Goal: Understand process/instructions: Learn how to perform a task or action

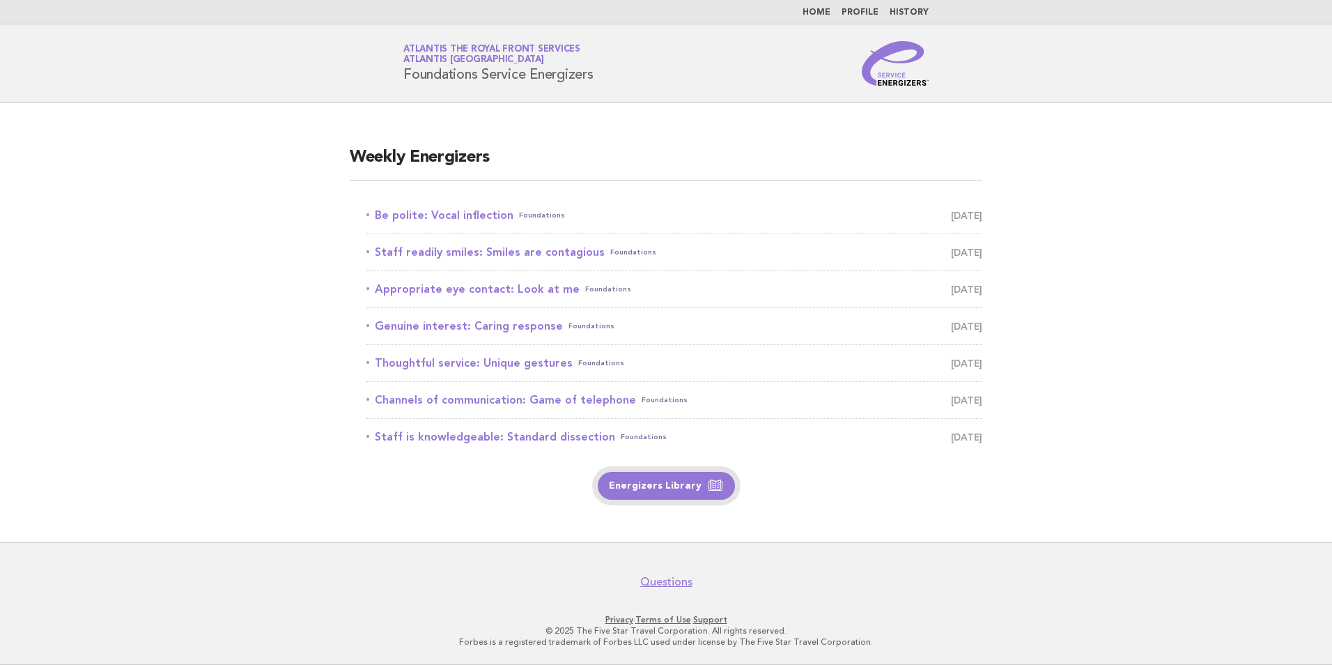
click at [686, 484] on link "Energizers Library" at bounding box center [666, 486] width 137 height 28
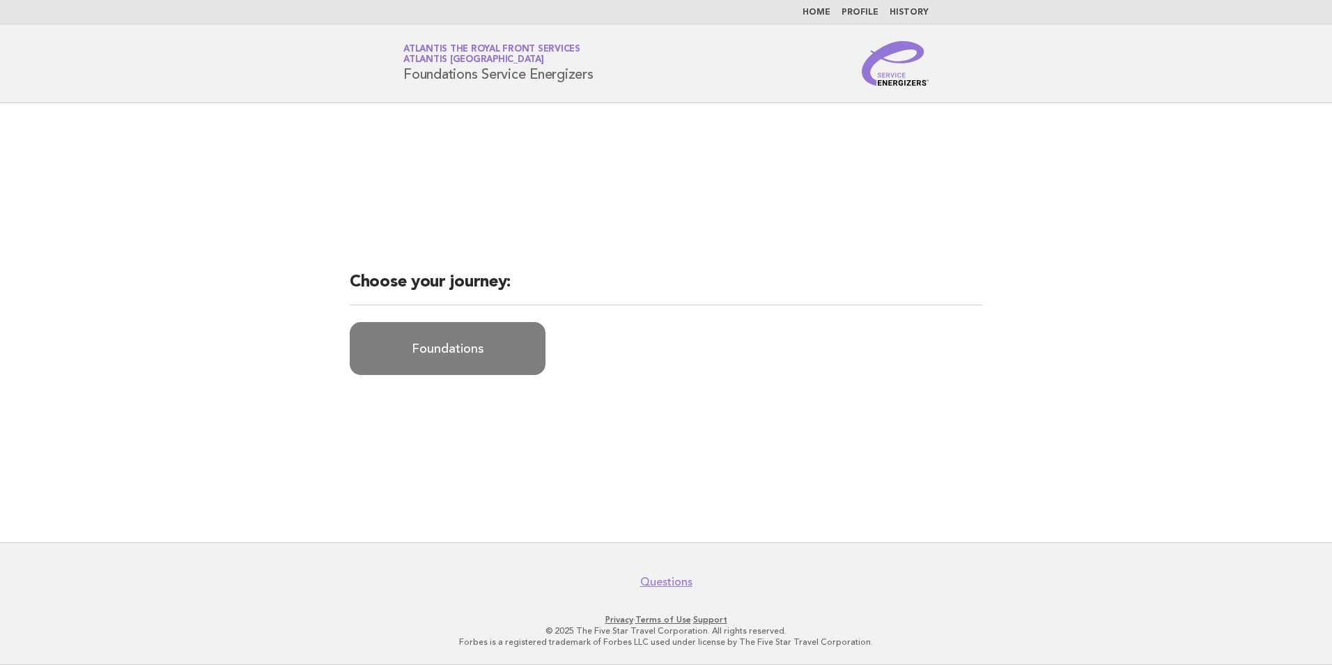
click at [470, 339] on link "Foundations" at bounding box center [448, 348] width 196 height 53
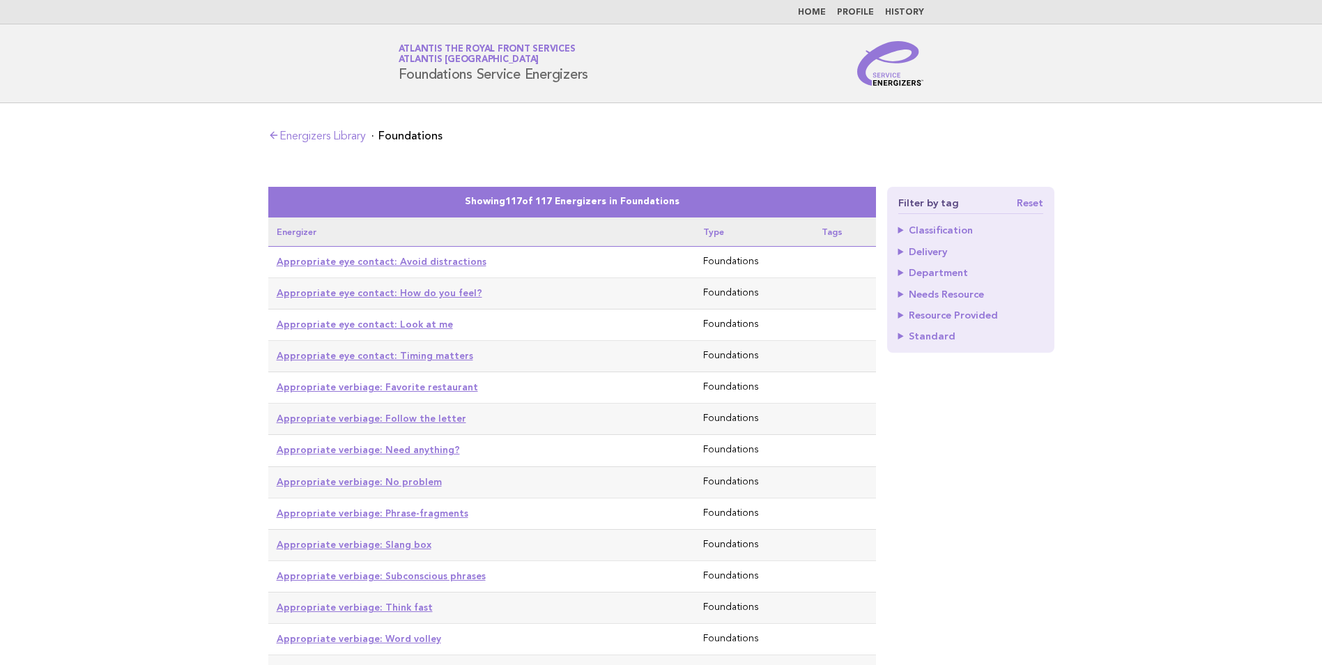
click at [817, 16] on link "Home" at bounding box center [812, 12] width 28 height 8
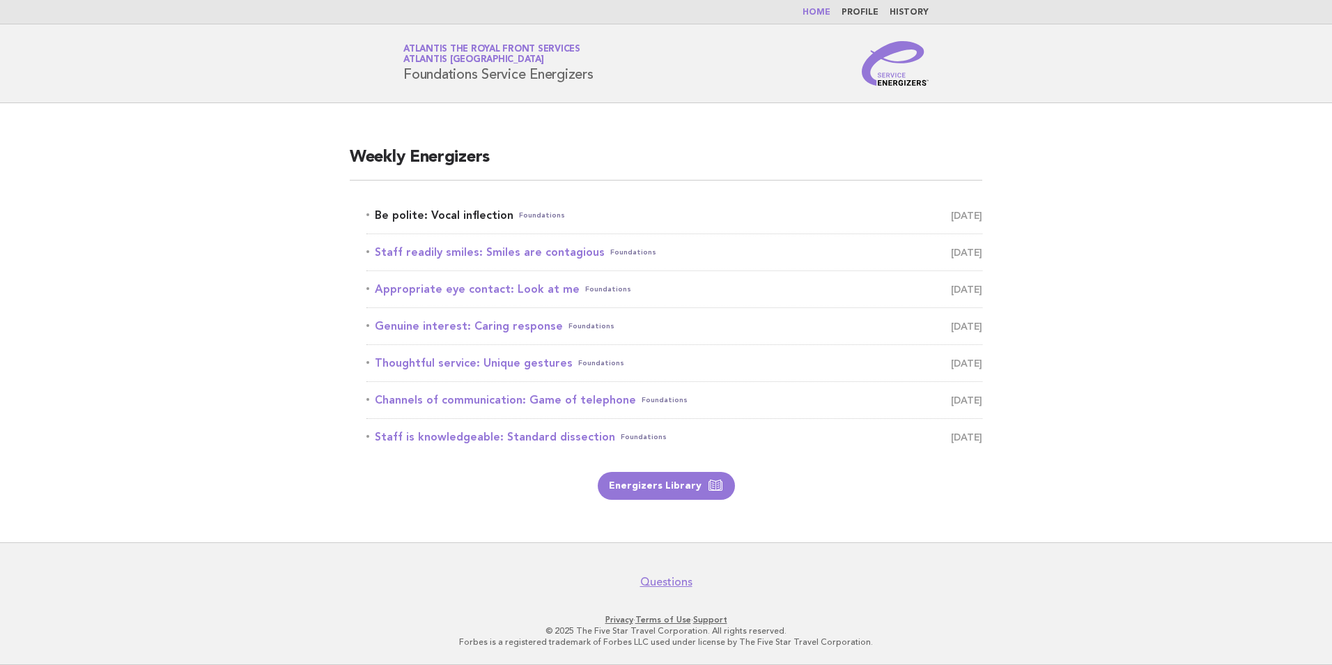
click at [482, 219] on link "Be polite: Vocal inflection Foundations August 24" at bounding box center [674, 216] width 616 height 20
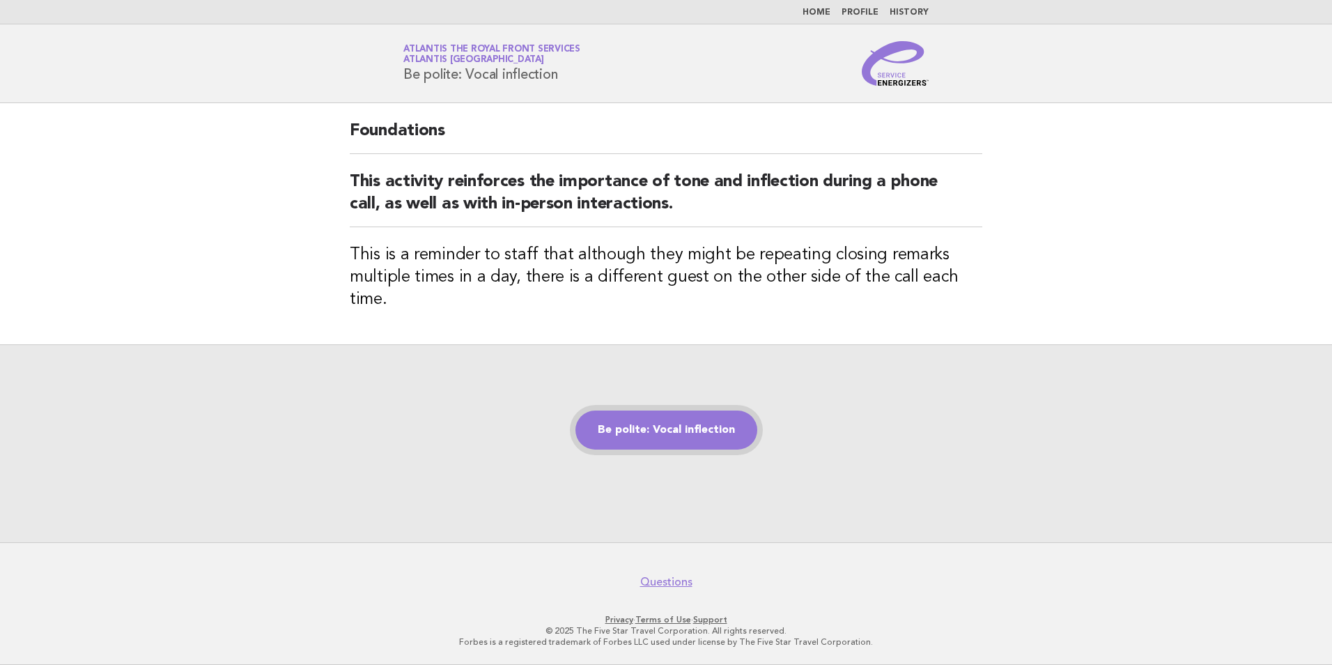
click at [657, 420] on link "Be polite: Vocal inflection" at bounding box center [667, 429] width 182 height 39
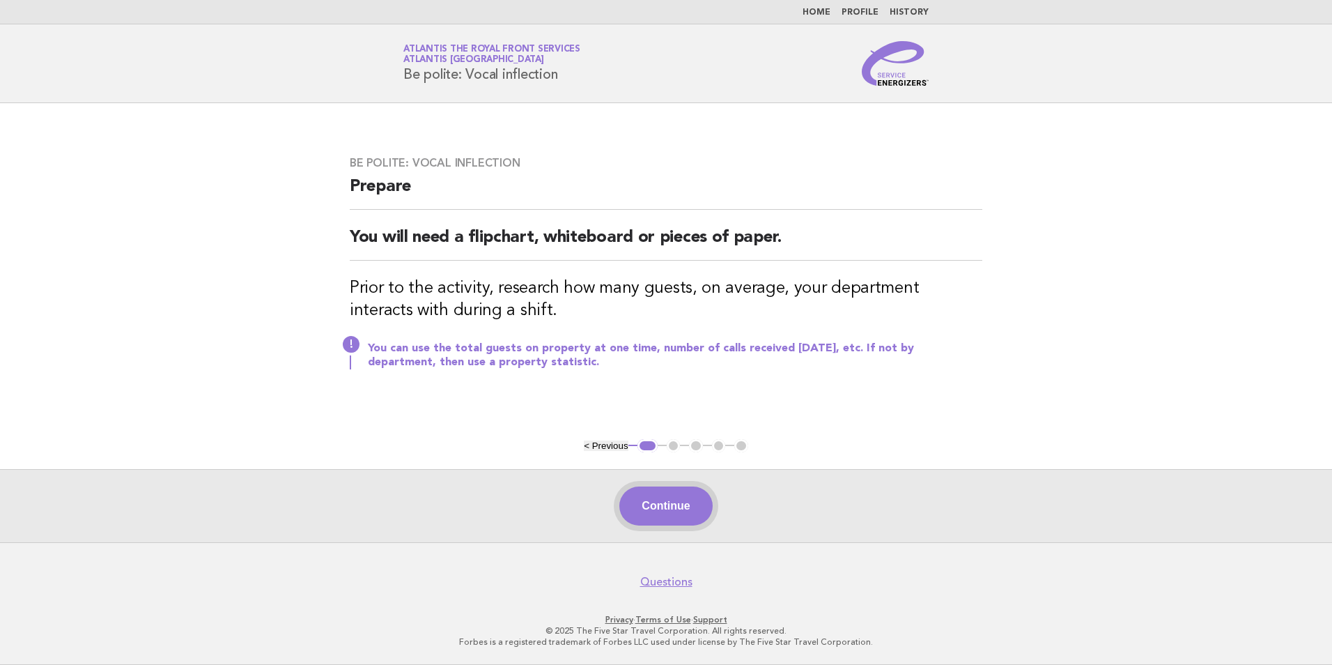
click at [665, 517] on button "Continue" at bounding box center [665, 505] width 93 height 39
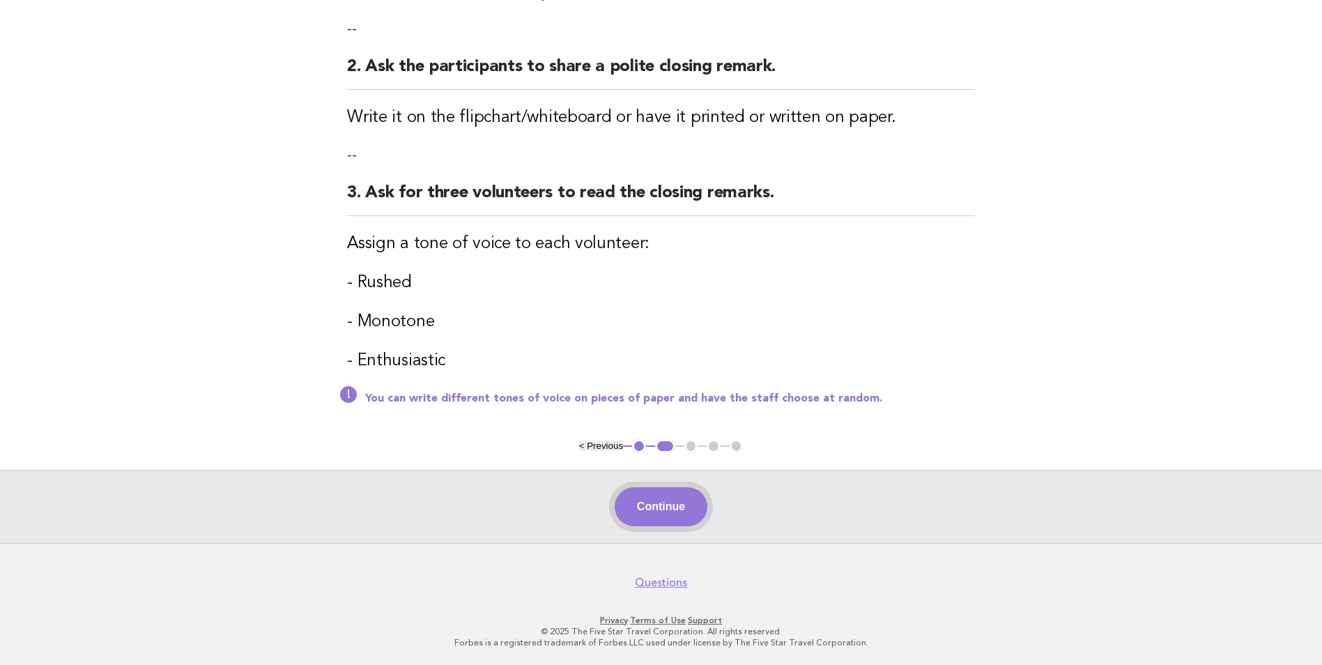
click at [651, 515] on button "Continue" at bounding box center [661, 506] width 93 height 39
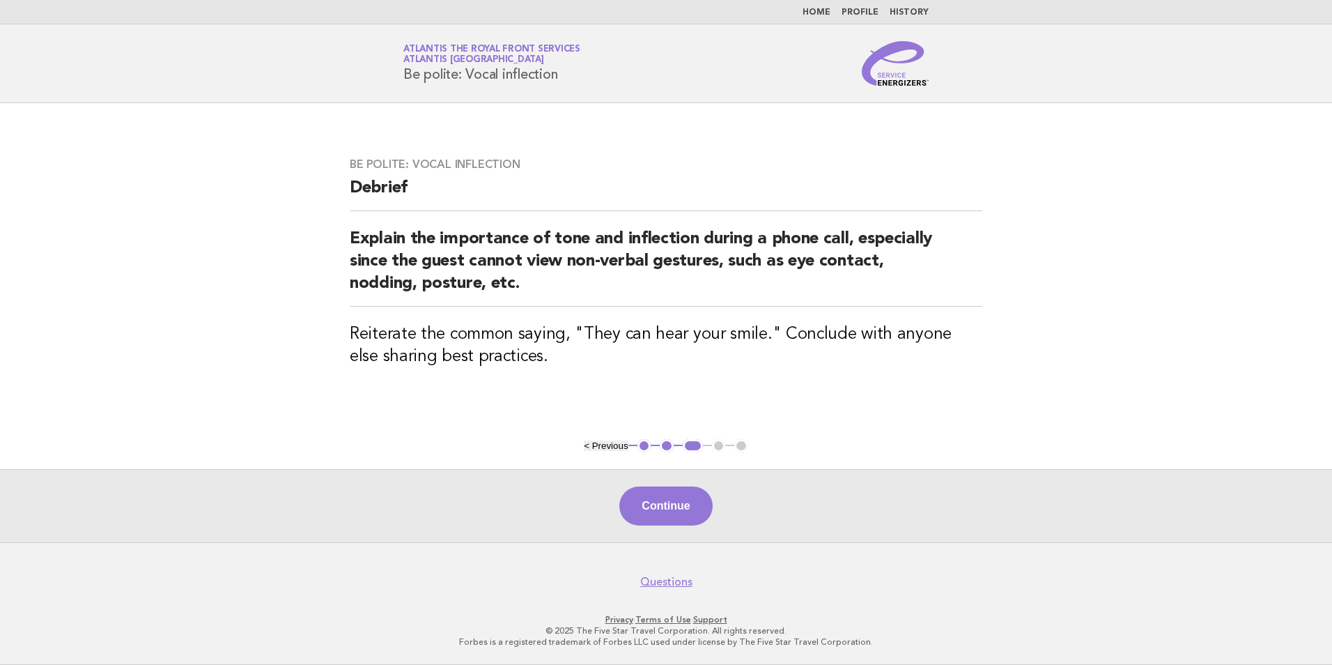
click at [676, 508] on button "Continue" at bounding box center [665, 505] width 93 height 39
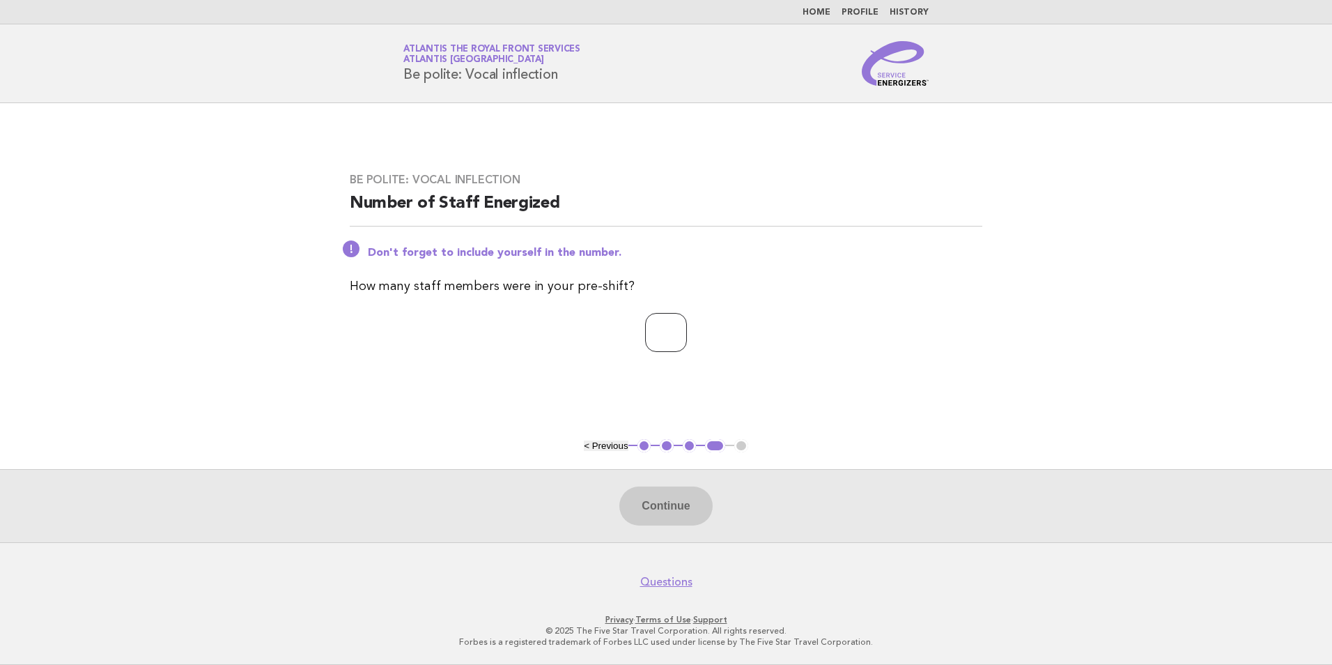
click at [665, 330] on input "number" at bounding box center [666, 332] width 42 height 39
type input "**"
click at [677, 517] on button "Continue" at bounding box center [665, 505] width 93 height 39
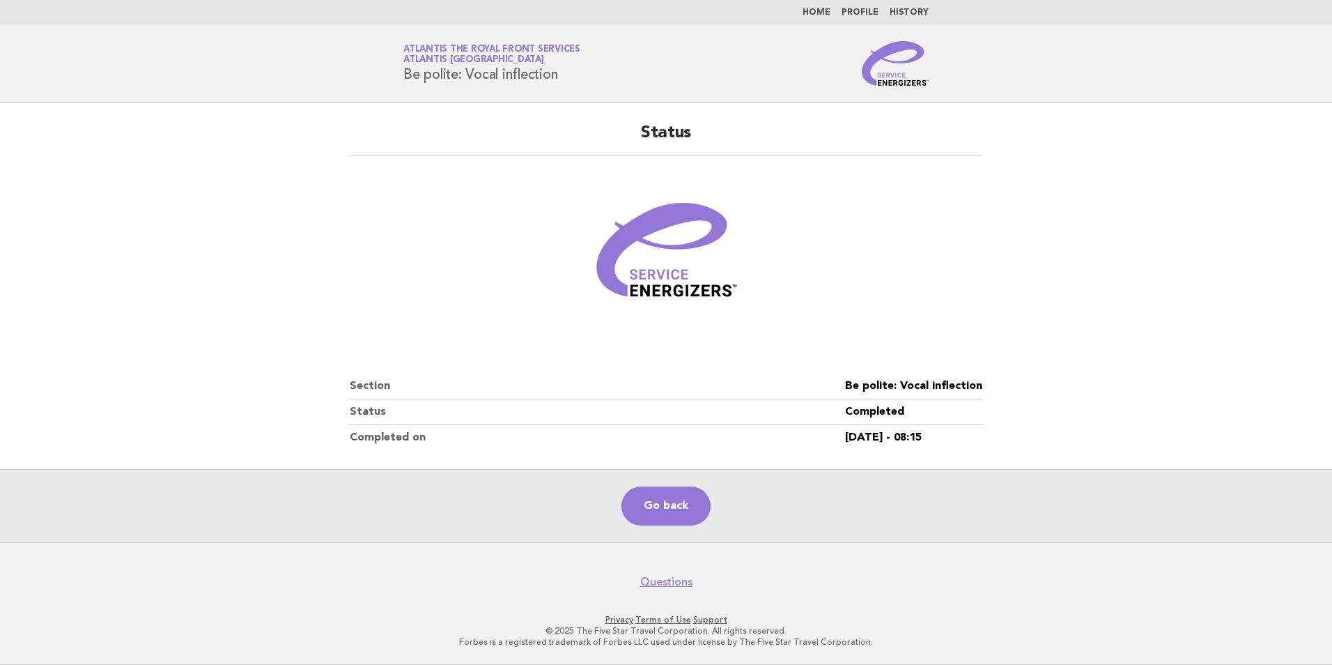
click at [822, 17] on link "Home" at bounding box center [817, 12] width 28 height 8
